Goal: Task Accomplishment & Management: Manage account settings

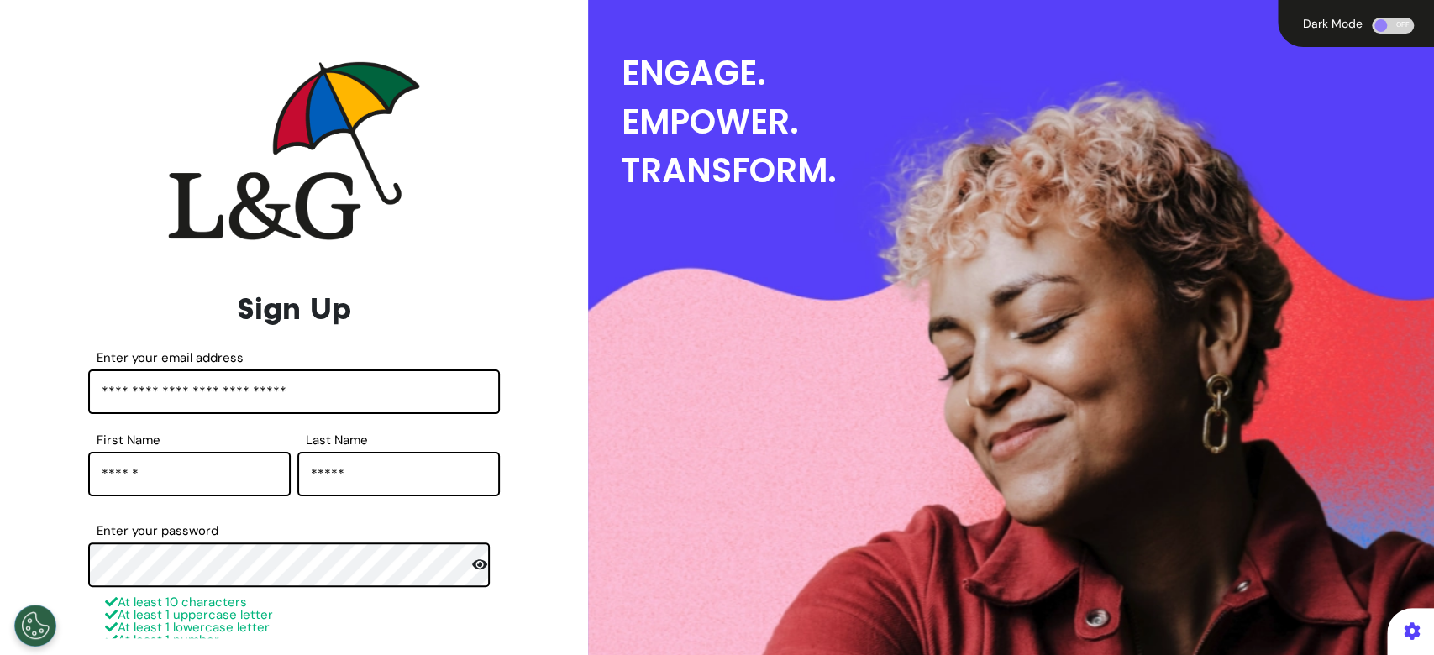
scroll to position [350, 0]
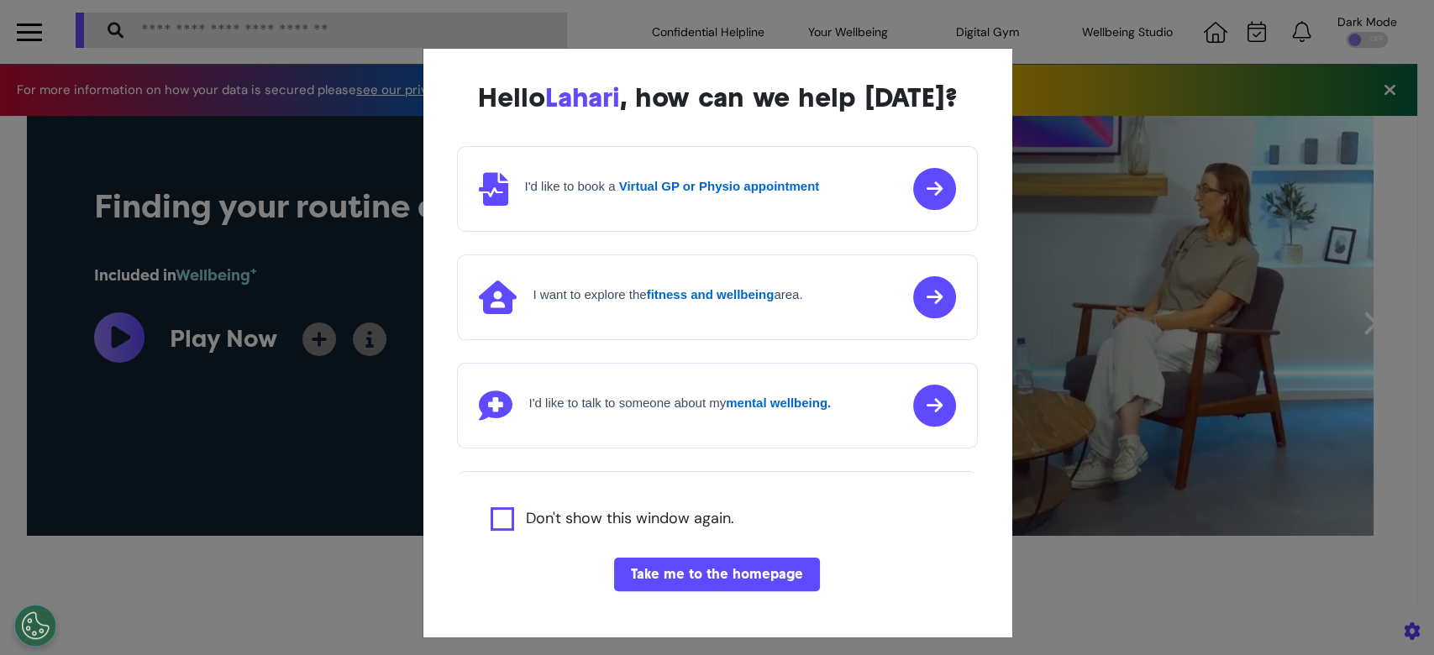
scroll to position [0, 716]
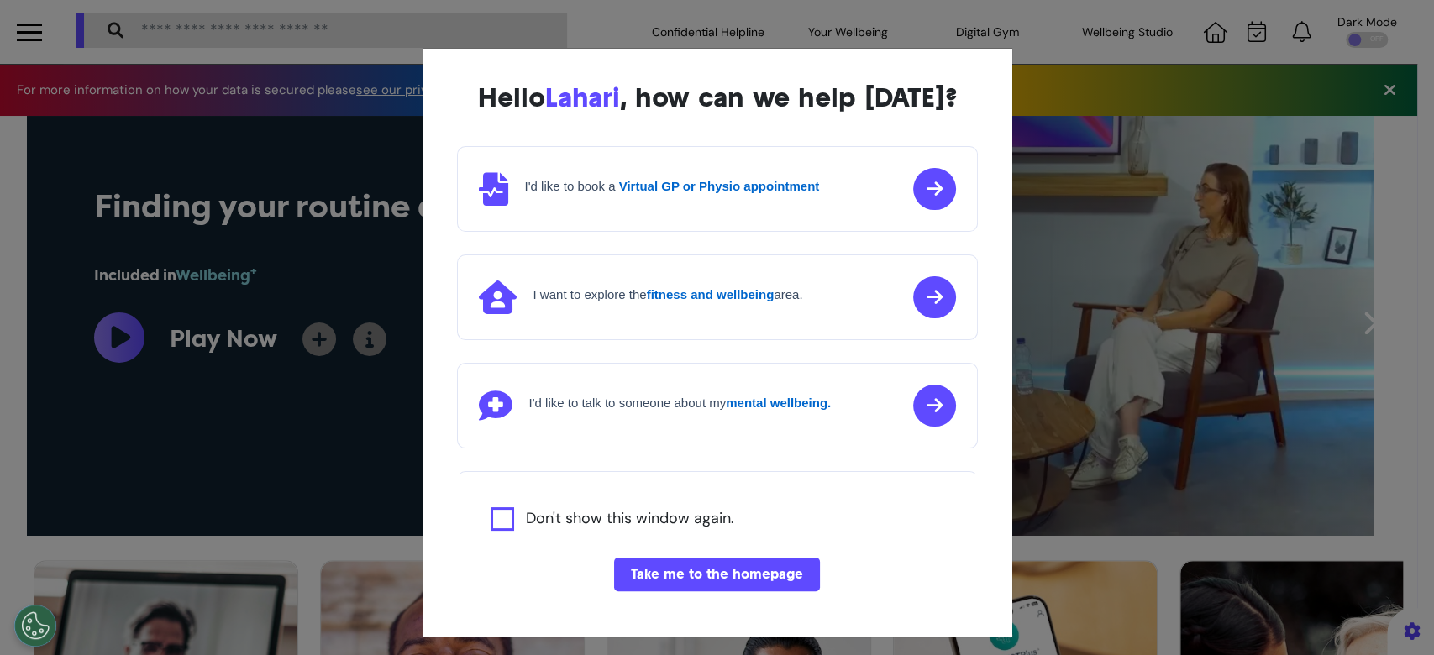
click at [679, 582] on button "Take me to the homepage" at bounding box center [717, 575] width 206 height 34
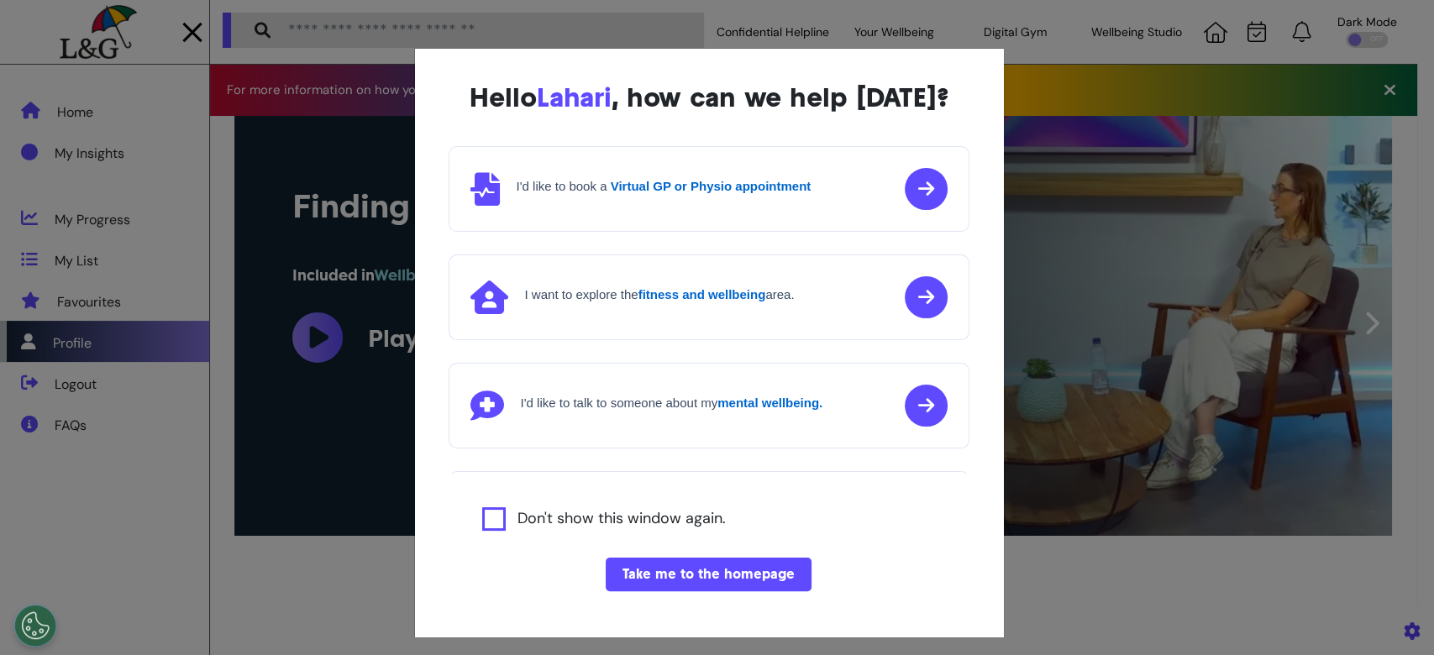
click at [75, 378] on div "Hello [PERSON_NAME] , how can we help [DATE]? I'd like to book a Virtual GP or …" at bounding box center [717, 327] width 1434 height 655
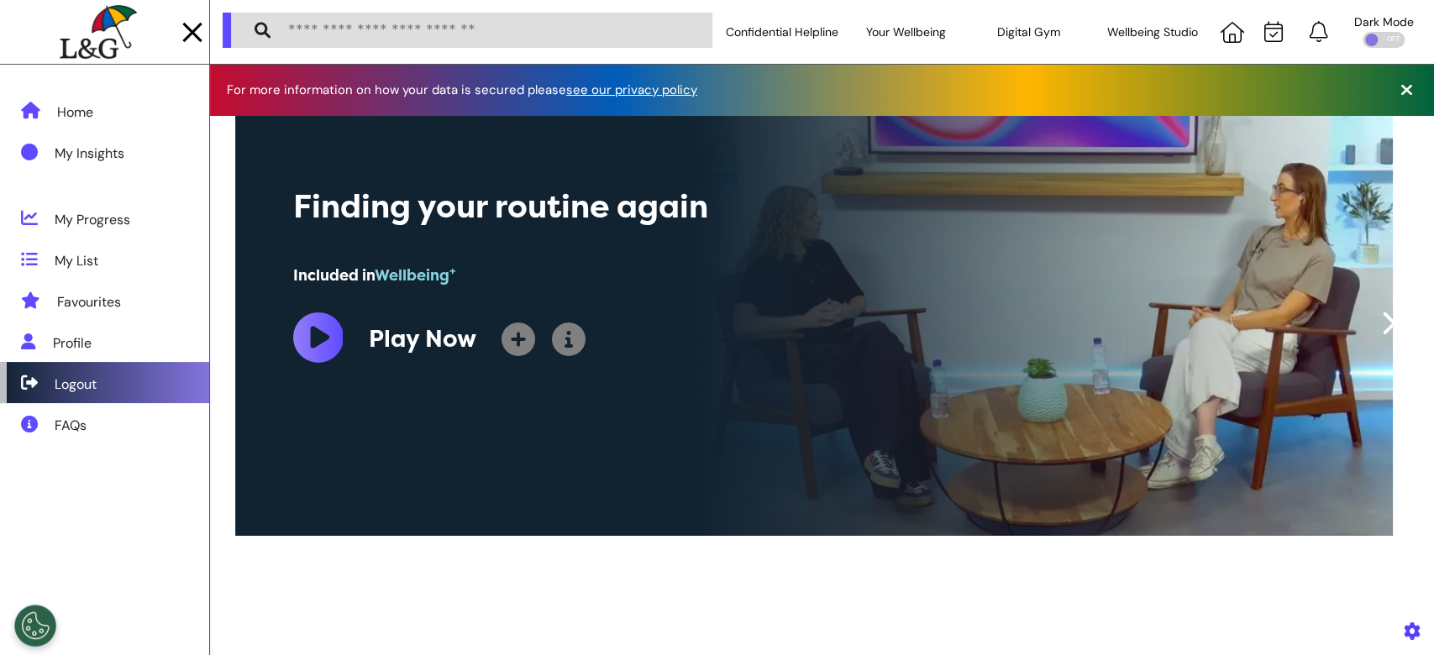
scroll to position [0, 709]
click at [75, 380] on div "Logout" at bounding box center [76, 385] width 42 height 20
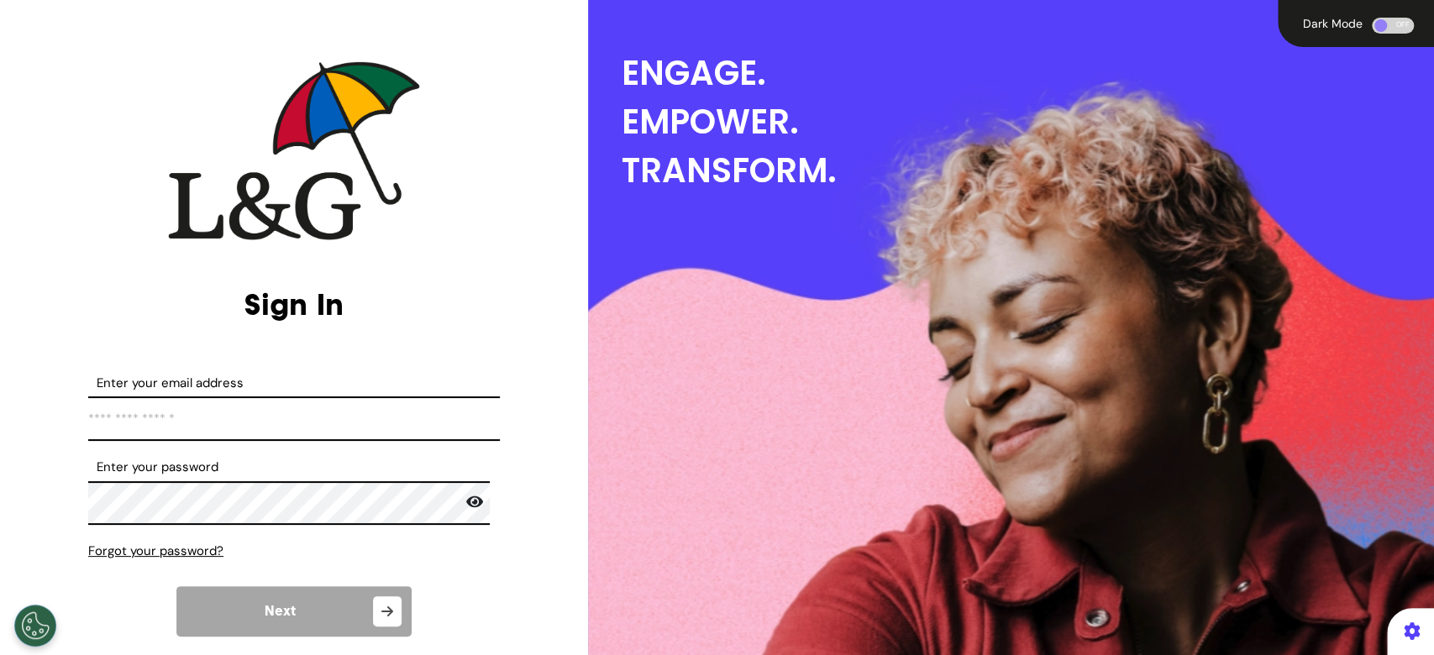
click at [152, 430] on input "Enter your email address" at bounding box center [294, 419] width 412 height 45
type input "**********"
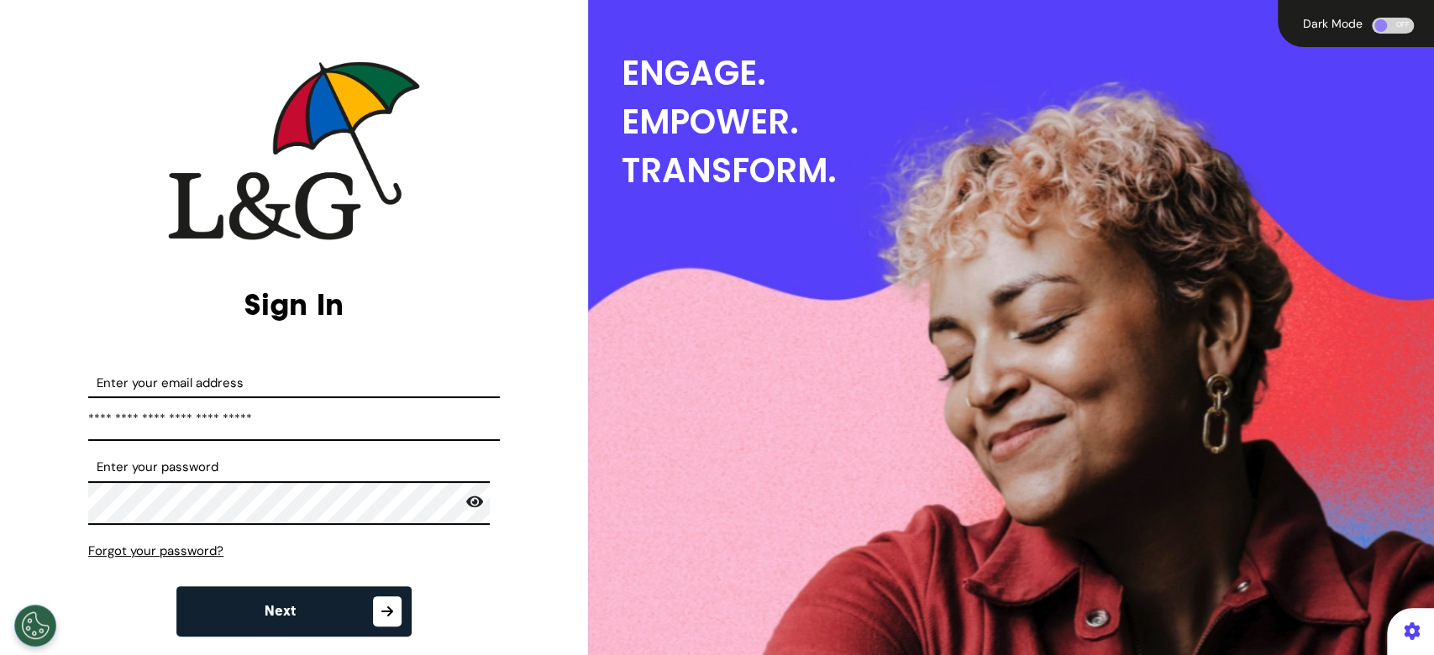
click at [287, 602] on button "Next" at bounding box center [293, 611] width 235 height 50
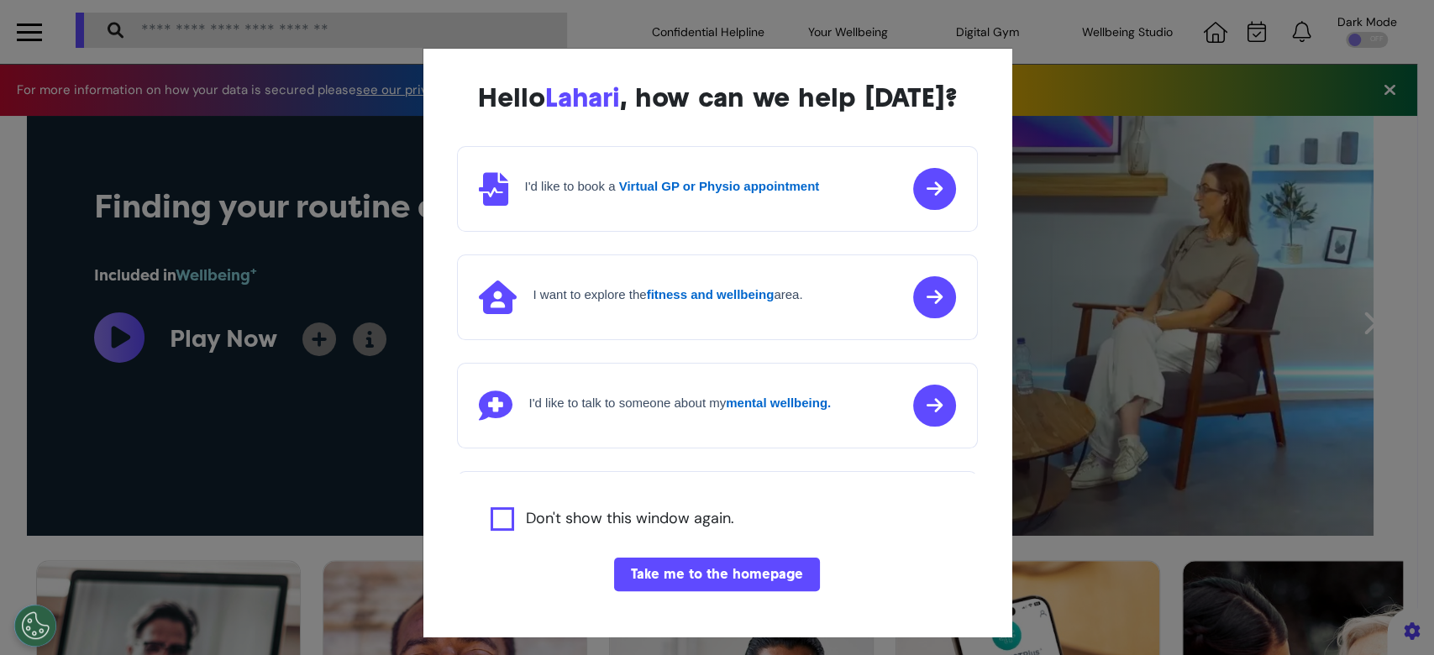
scroll to position [0, 716]
click at [42, 42] on div "Hello [PERSON_NAME] , how can we help [DATE]? I'd like to book a Virtual GP or …" at bounding box center [717, 327] width 1434 height 655
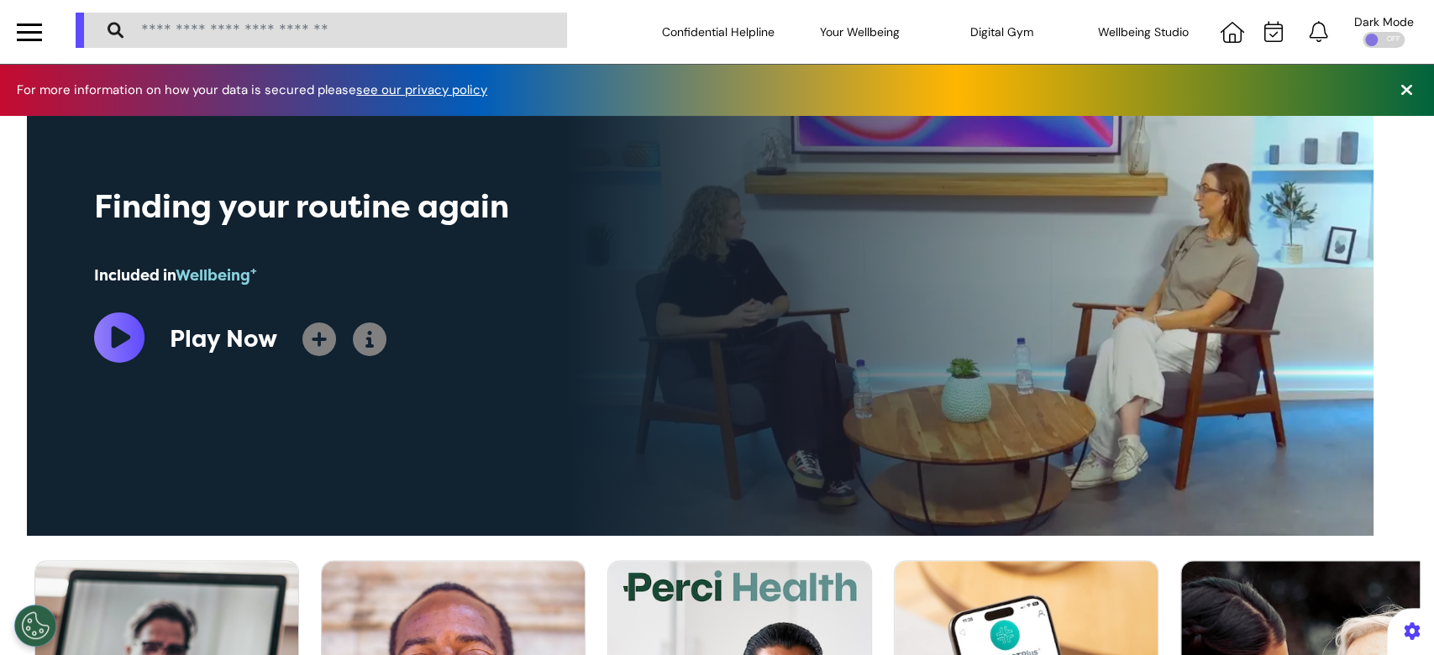
click at [34, 27] on div at bounding box center [29, 32] width 25 height 28
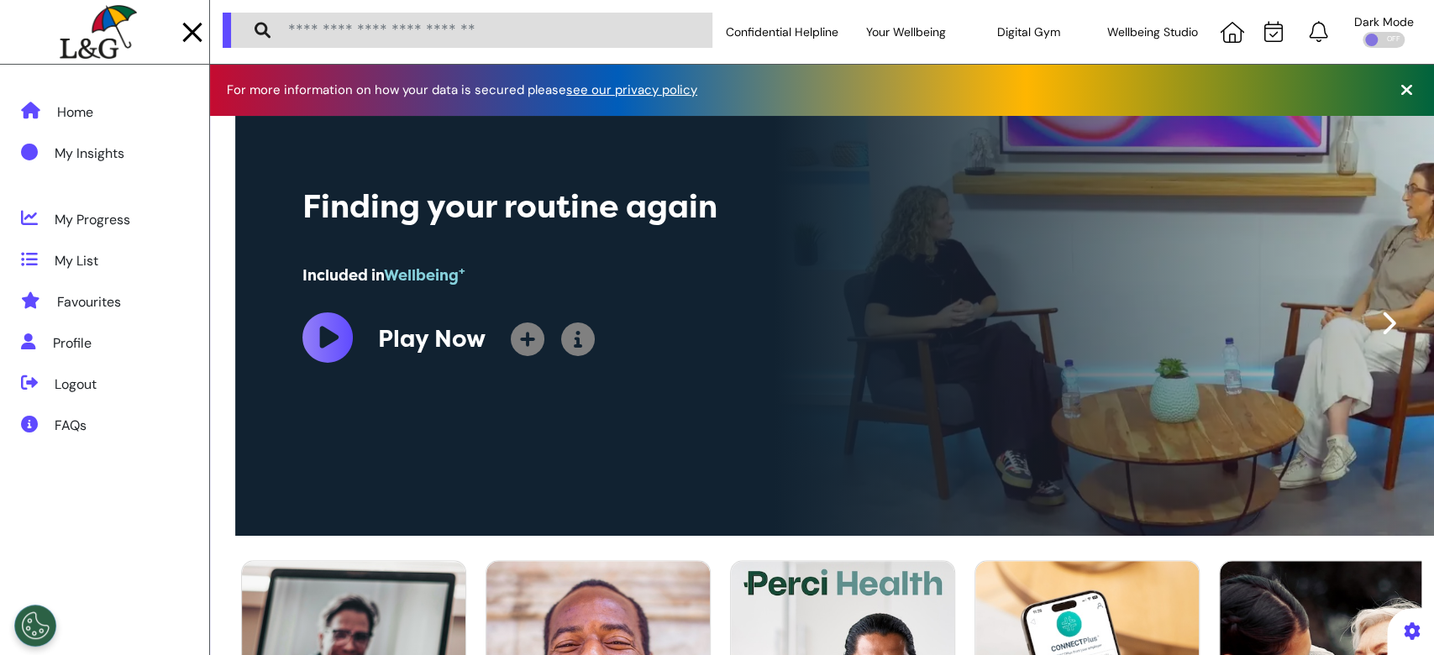
scroll to position [0, 611]
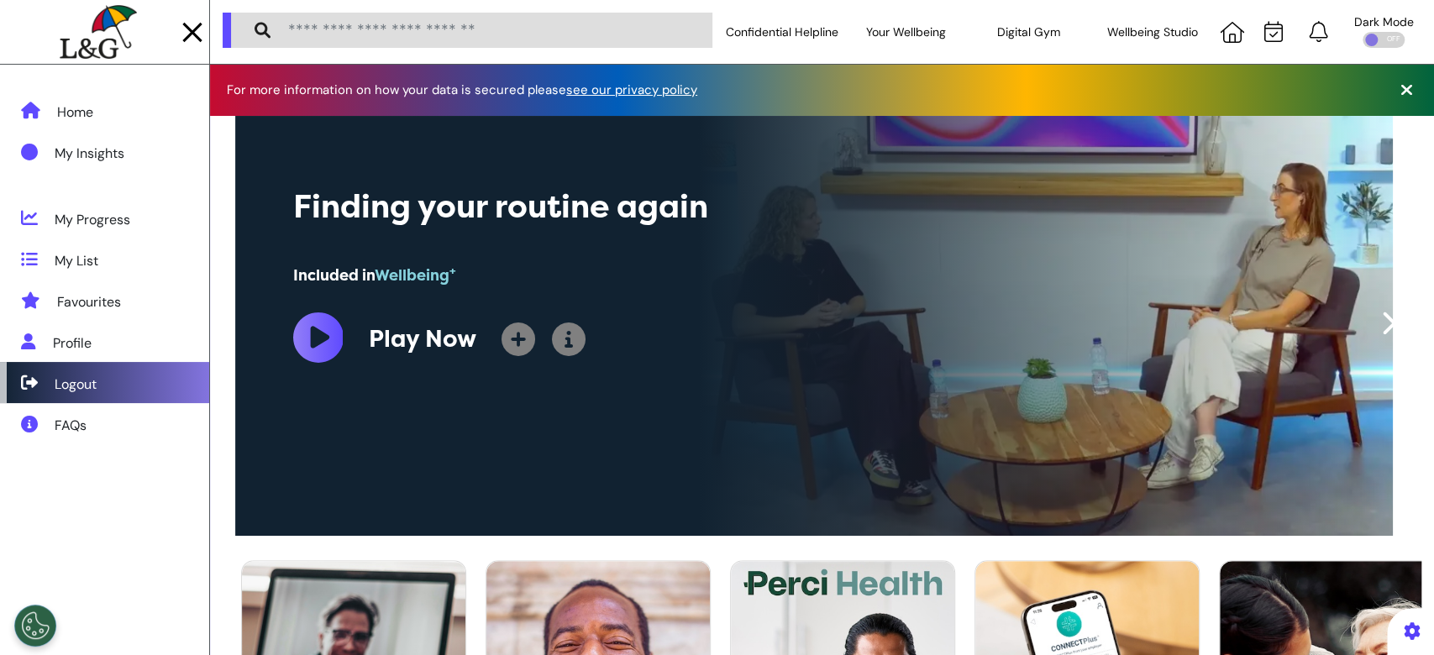
click at [87, 387] on div "Logout" at bounding box center [76, 385] width 42 height 20
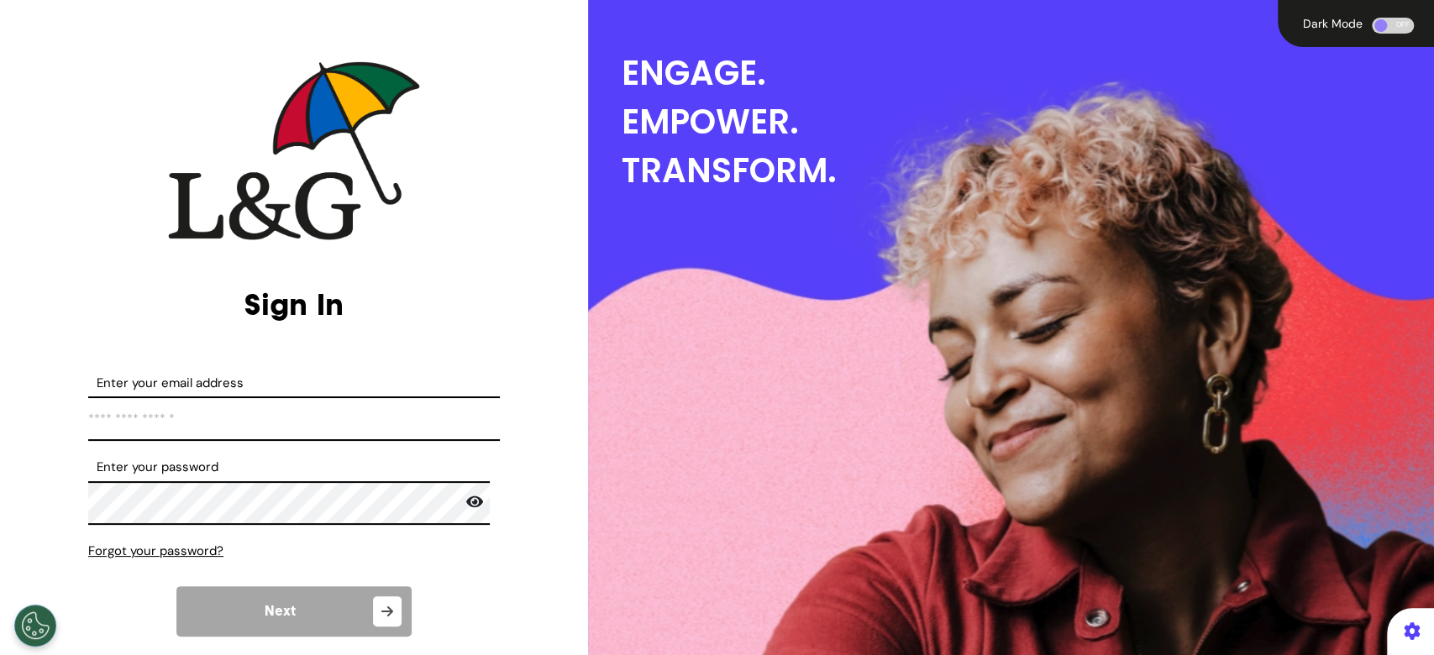
scroll to position [154, 0]
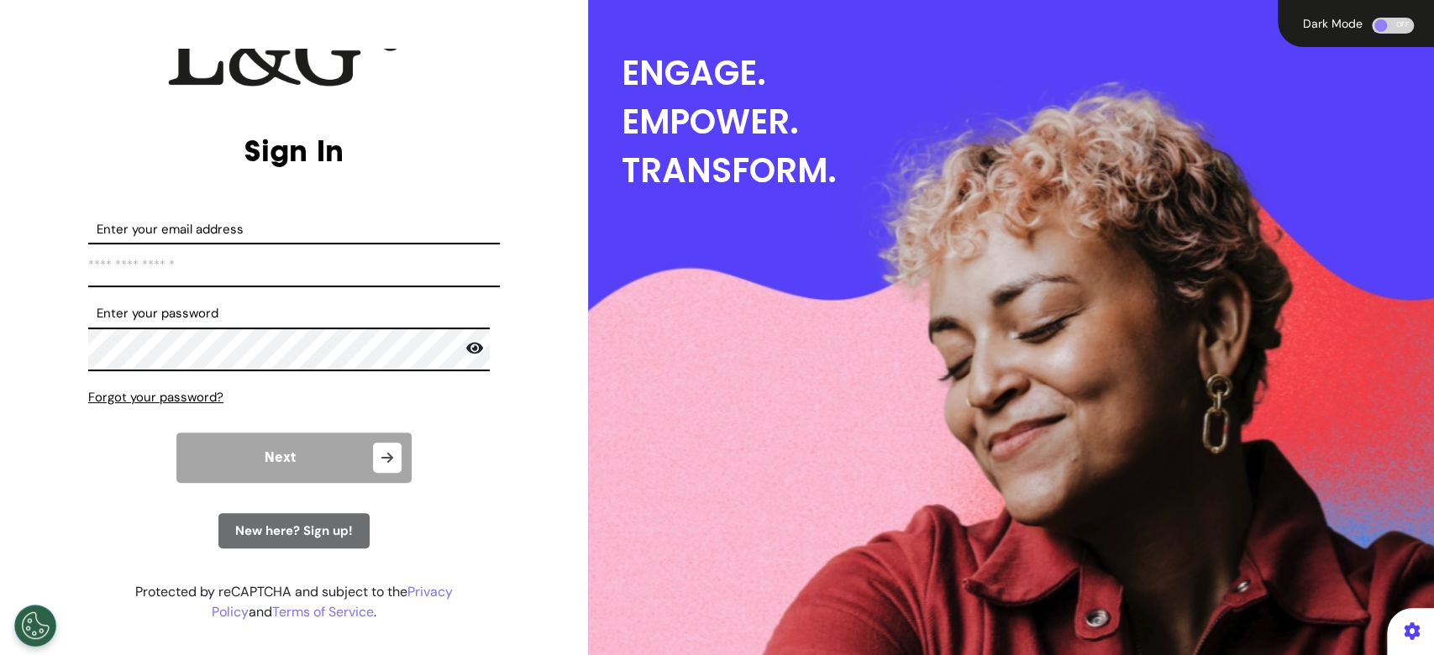
click at [275, 255] on input "Enter your email address" at bounding box center [294, 265] width 412 height 45
type input "**********"
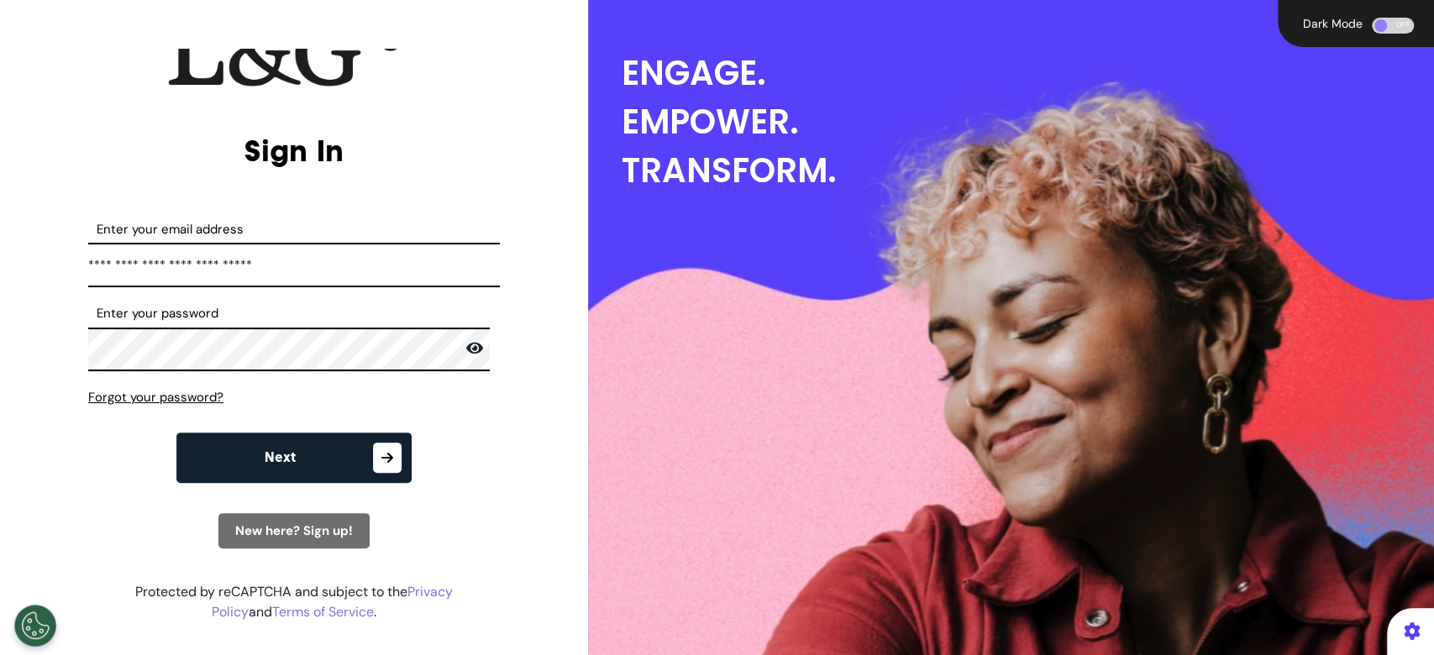
click at [307, 474] on button "Next" at bounding box center [293, 458] width 235 height 50
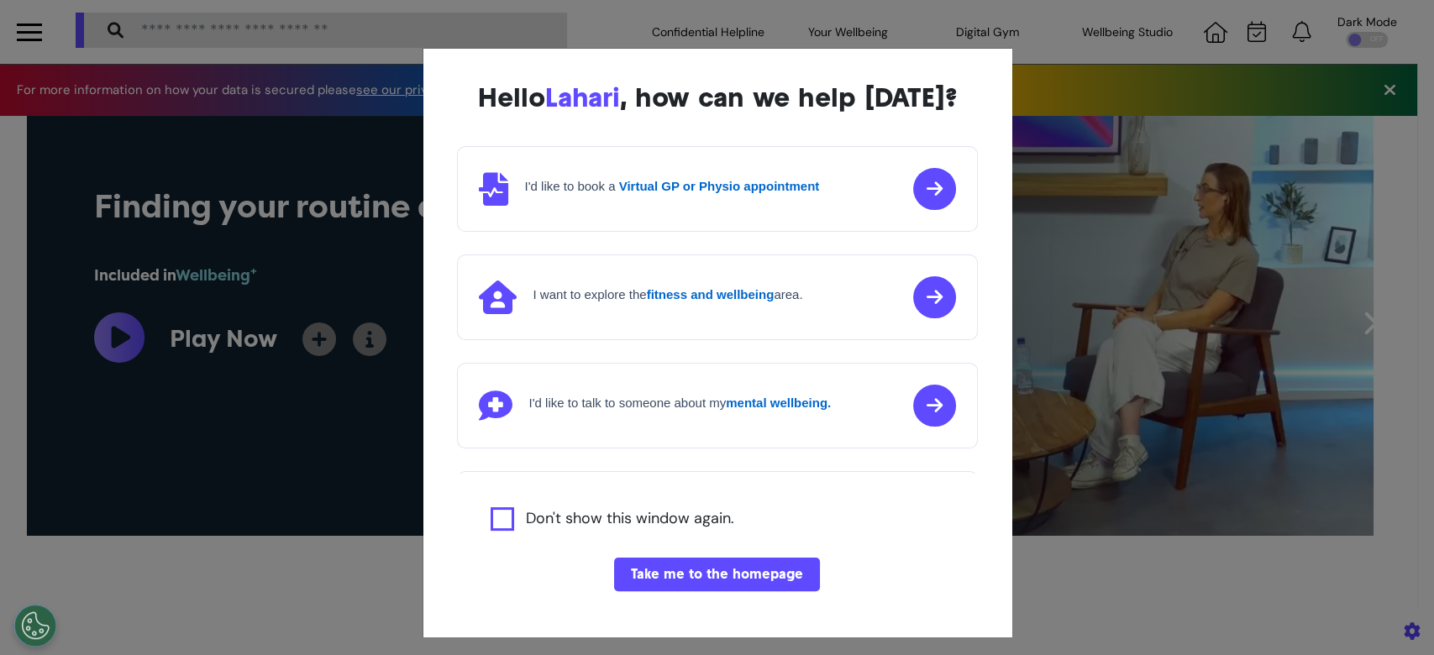
scroll to position [0, 716]
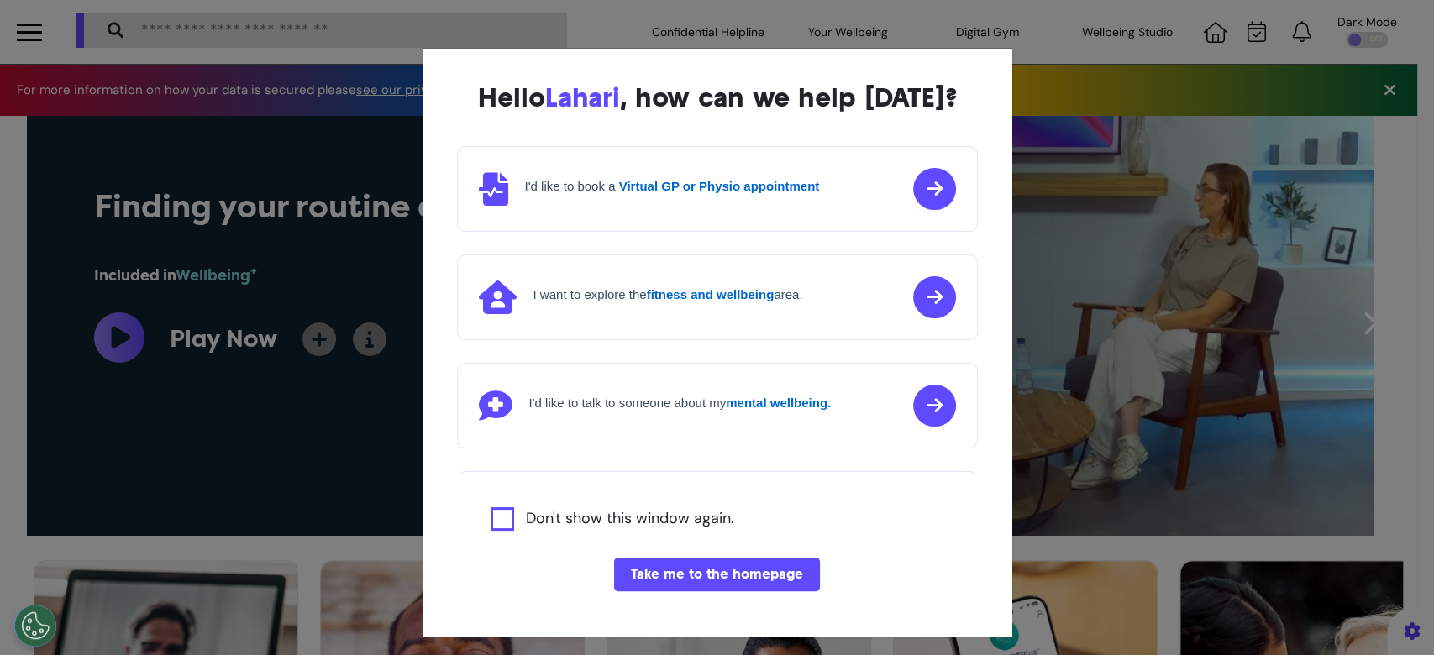
click at [1028, 14] on div "Hello [PERSON_NAME] , how can we help [DATE]? I'd like to book a Virtual GP or …" at bounding box center [717, 327] width 1434 height 655
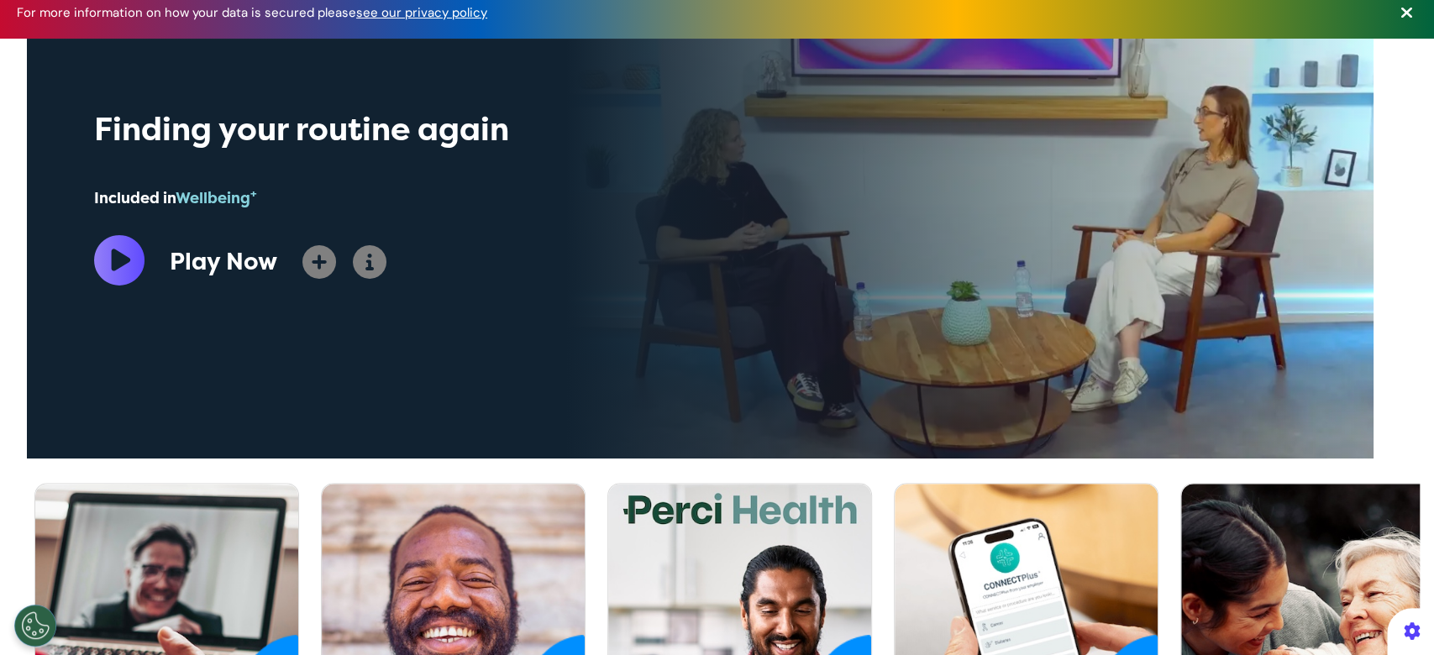
scroll to position [112, 0]
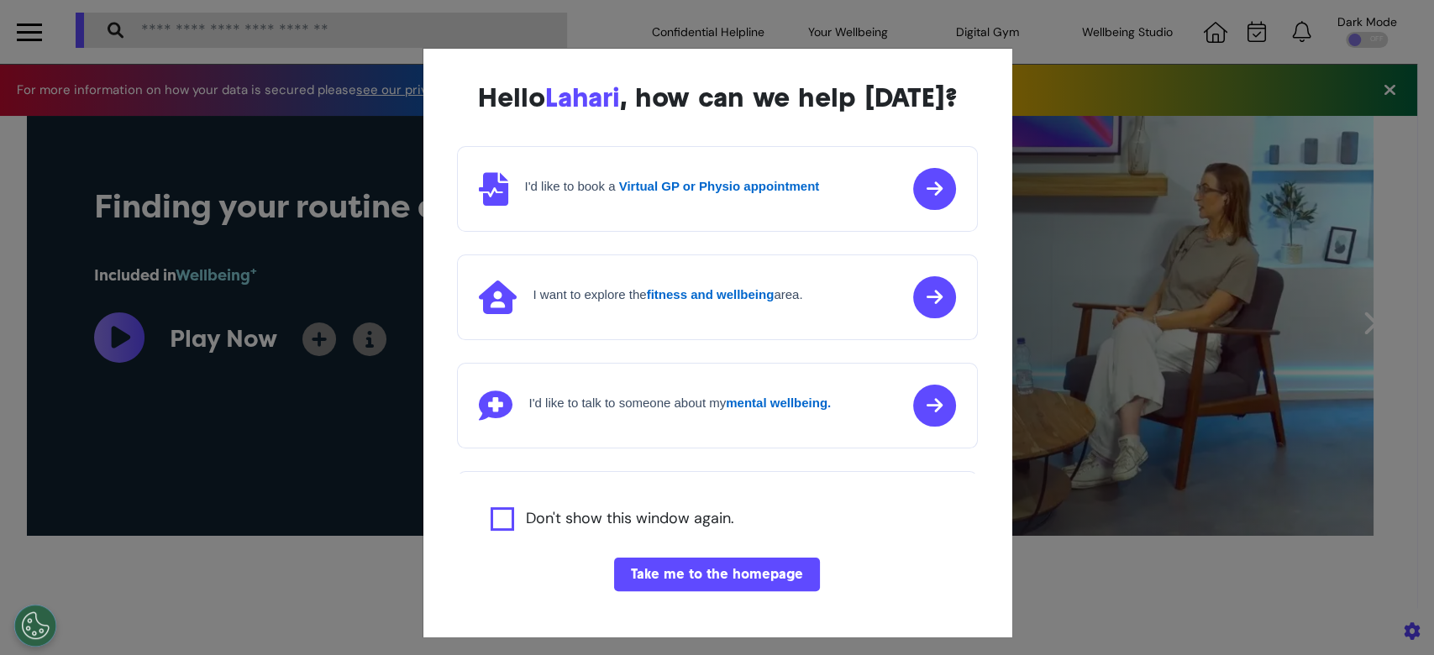
scroll to position [0, 716]
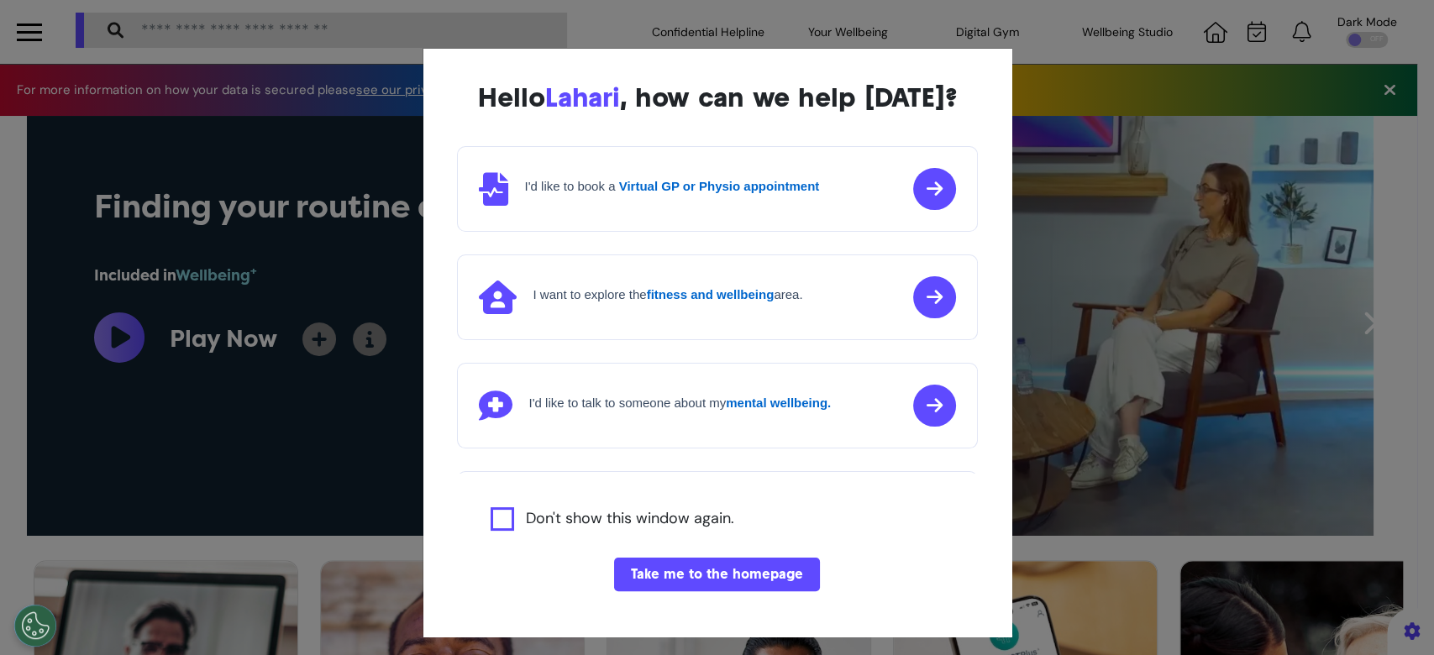
click at [27, 29] on div "Hello [PERSON_NAME] , how can we help [DATE]? I'd like to book a Virtual GP or …" at bounding box center [717, 327] width 1434 height 655
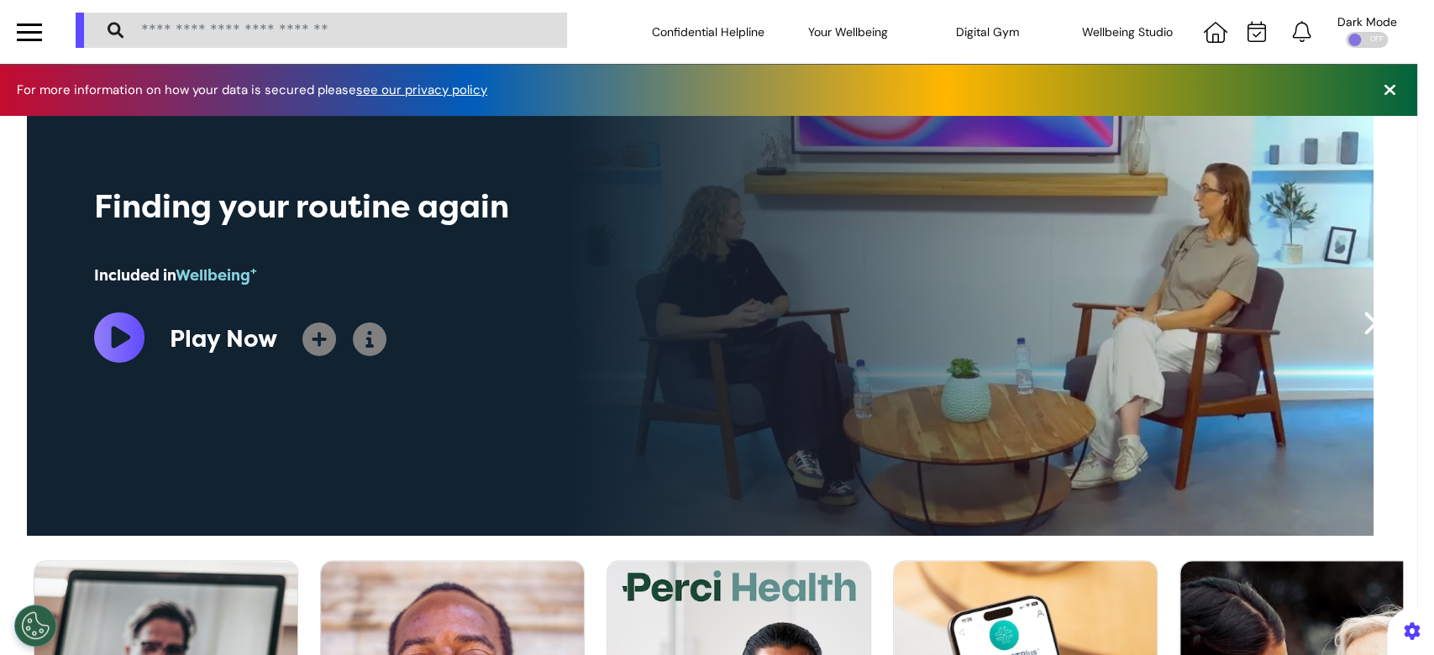
click at [27, 29] on div at bounding box center [29, 32] width 25 height 28
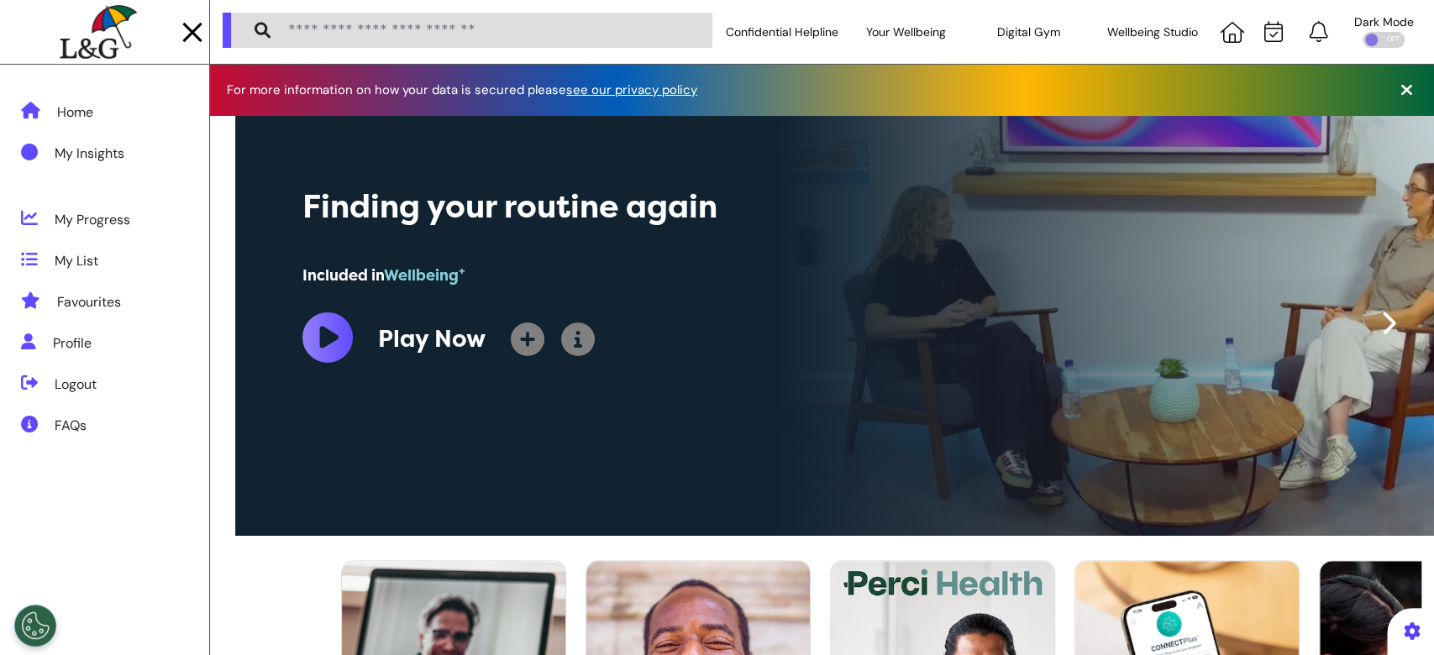
scroll to position [0, 611]
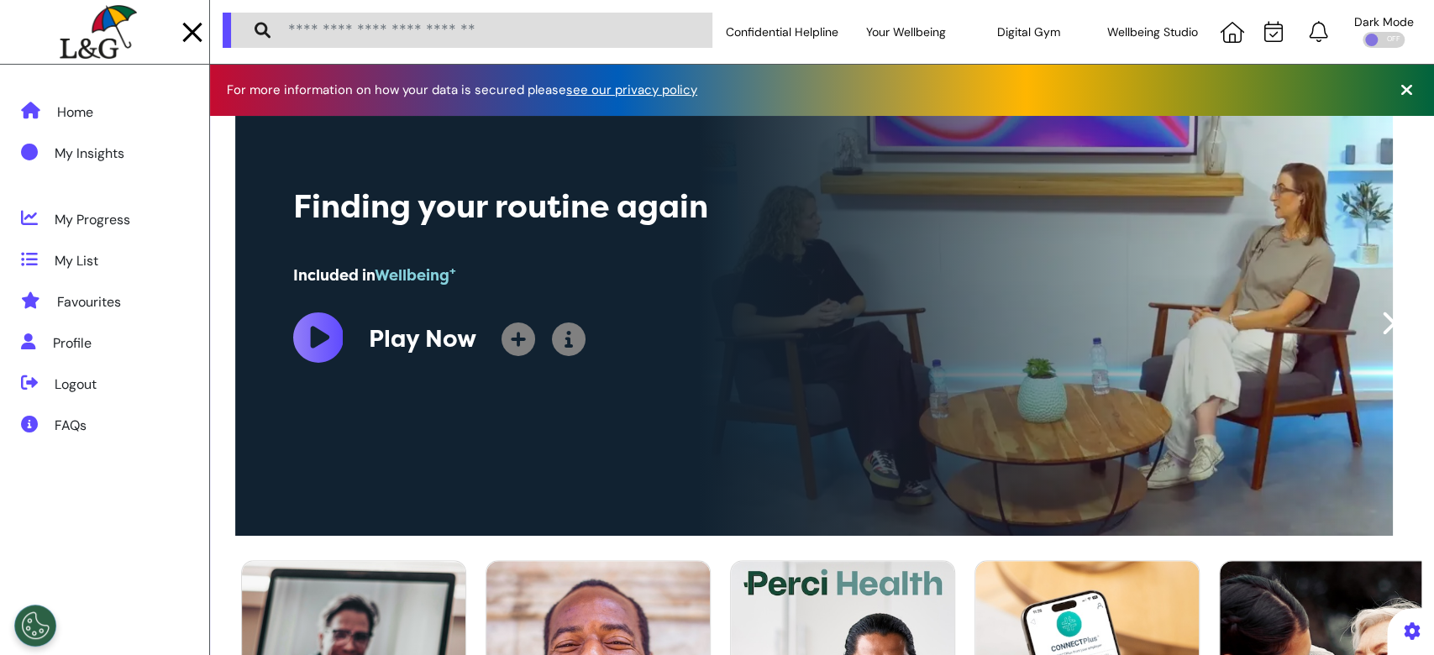
click at [27, 29] on div at bounding box center [98, 32] width 180 height 64
click at [69, 353] on div "Profile" at bounding box center [72, 344] width 39 height 20
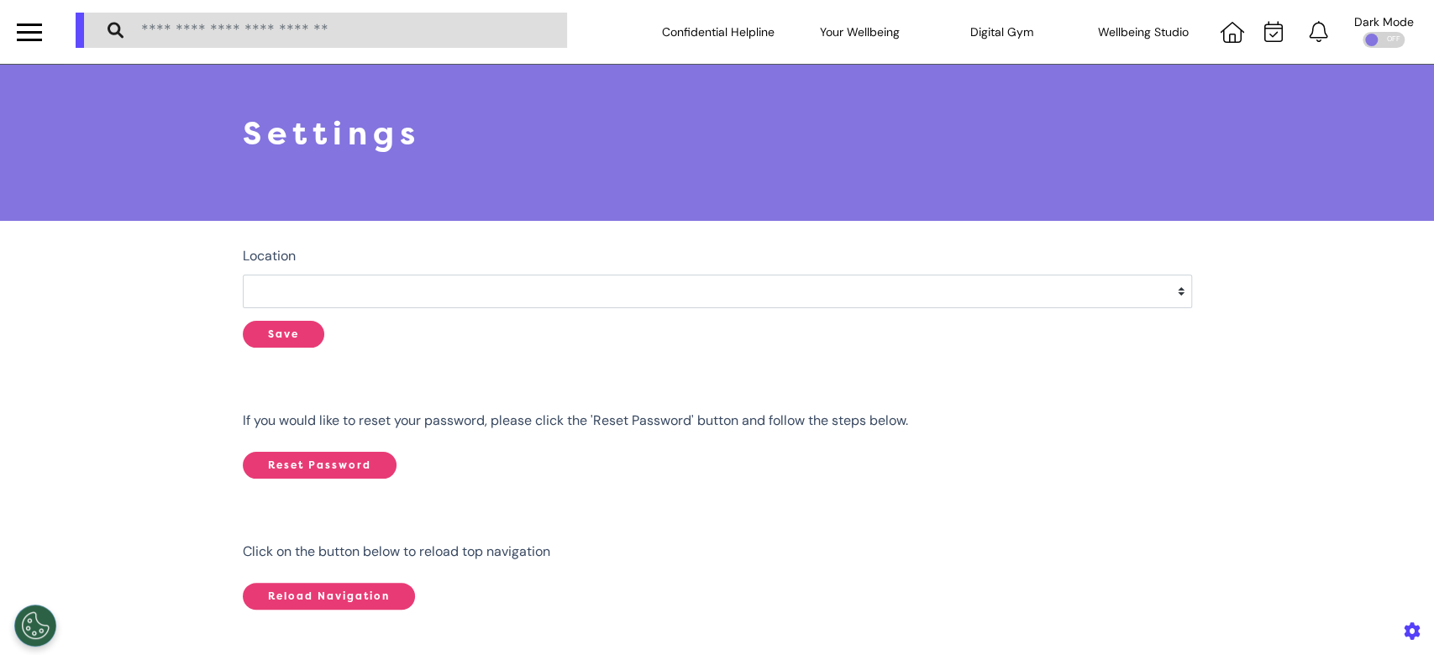
select select
